Goal: Information Seeking & Learning: Learn about a topic

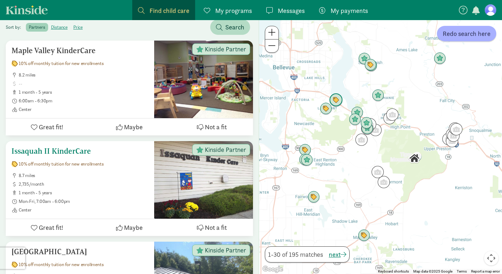
scroll to position [130, 0]
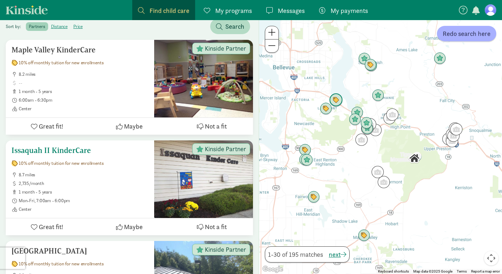
click at [120, 156] on div "Issaquah II KinderCare 10% off monthly tuition for new enrollments 8.7 miles 2,…" at bounding box center [80, 179] width 137 height 66
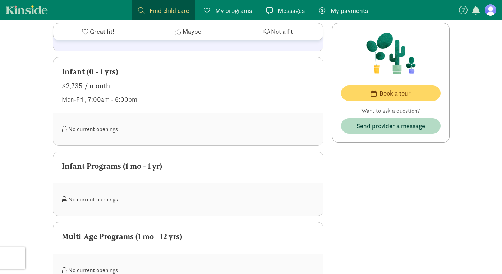
scroll to position [468, 0]
